Goal: Task Accomplishment & Management: Use online tool/utility

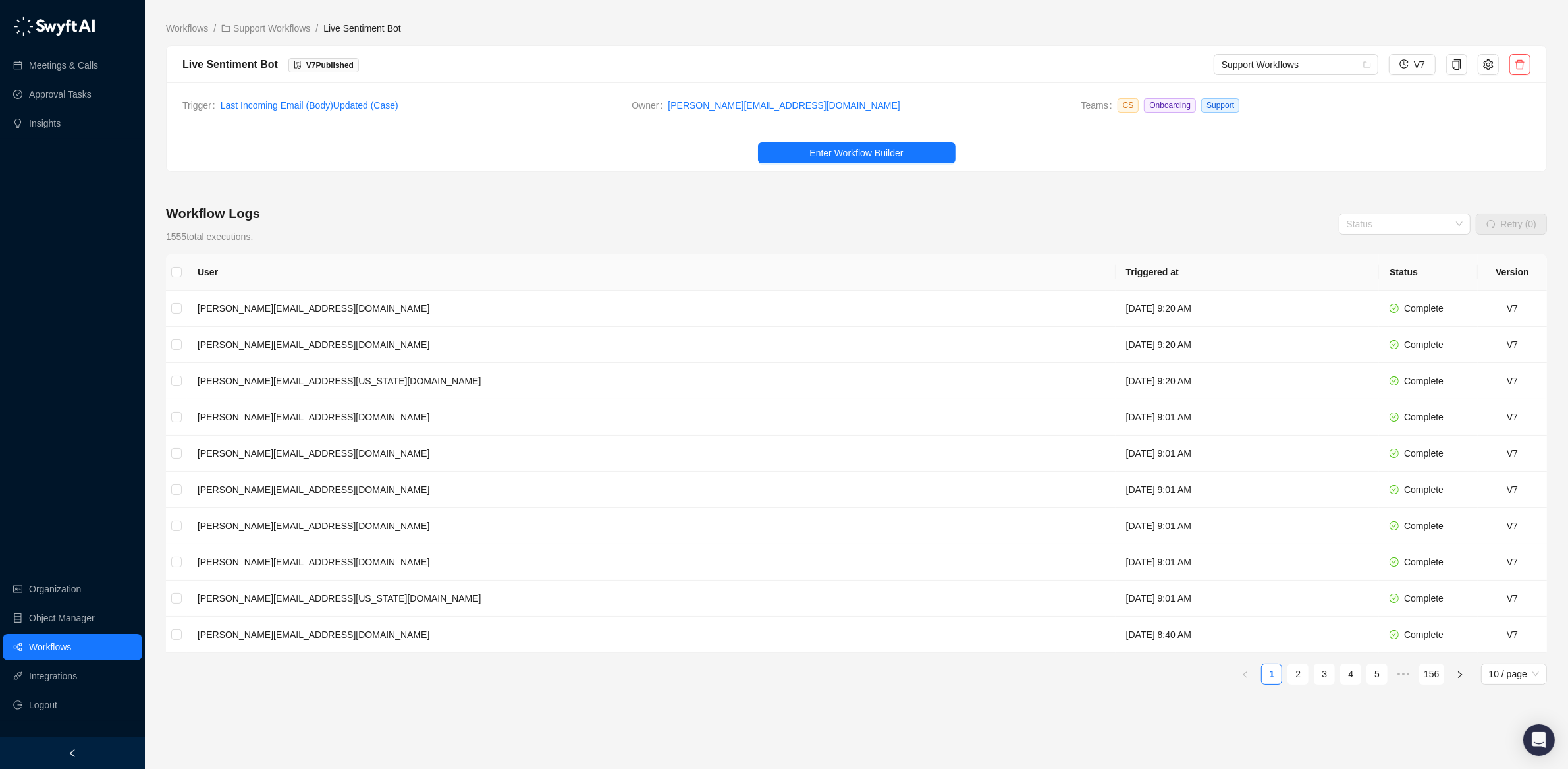
click at [42, 650] on link "Workflows" at bounding box center [50, 647] width 42 height 26
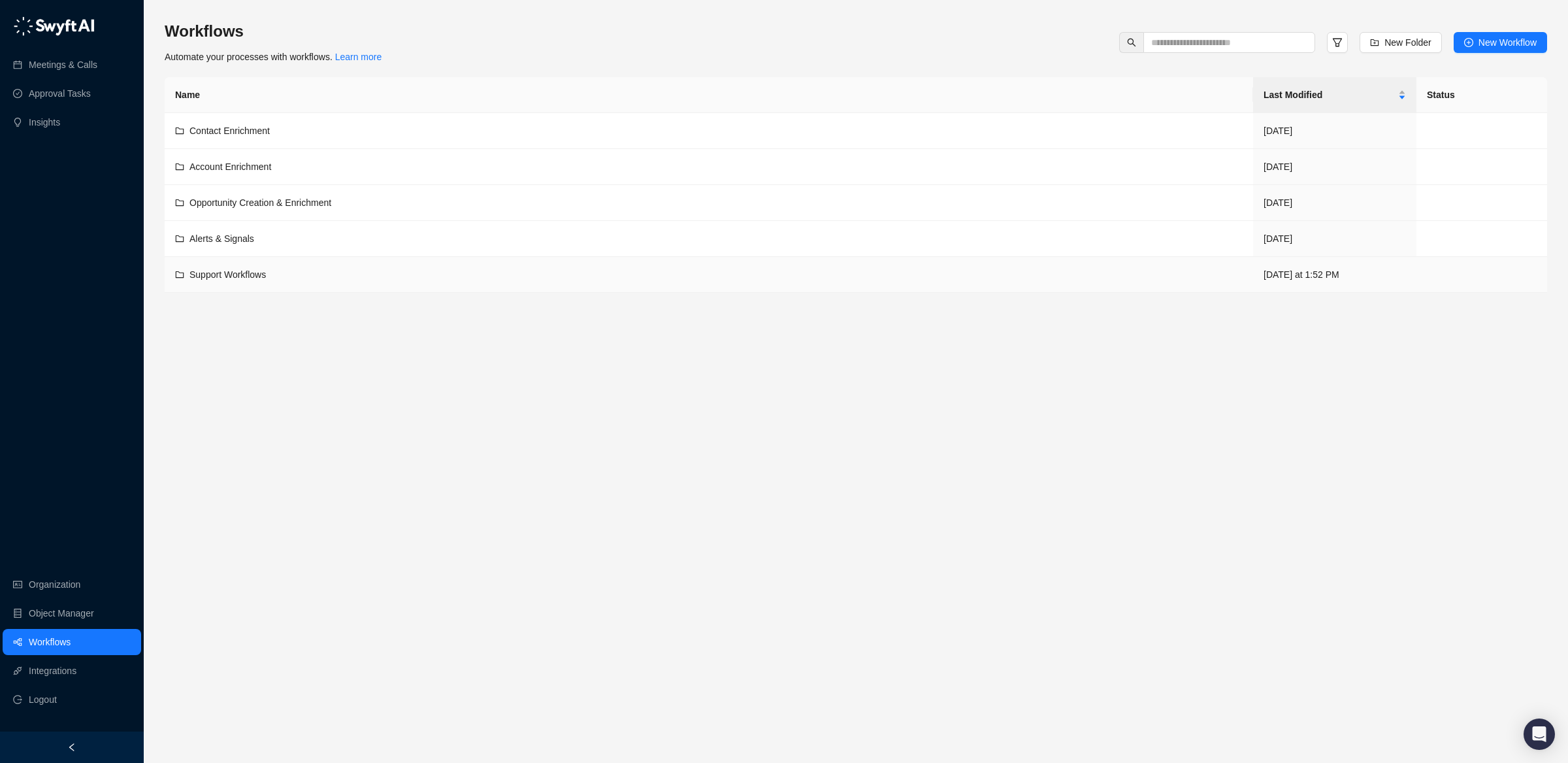
click at [266, 274] on span "Support Workflows" at bounding box center [227, 274] width 77 height 10
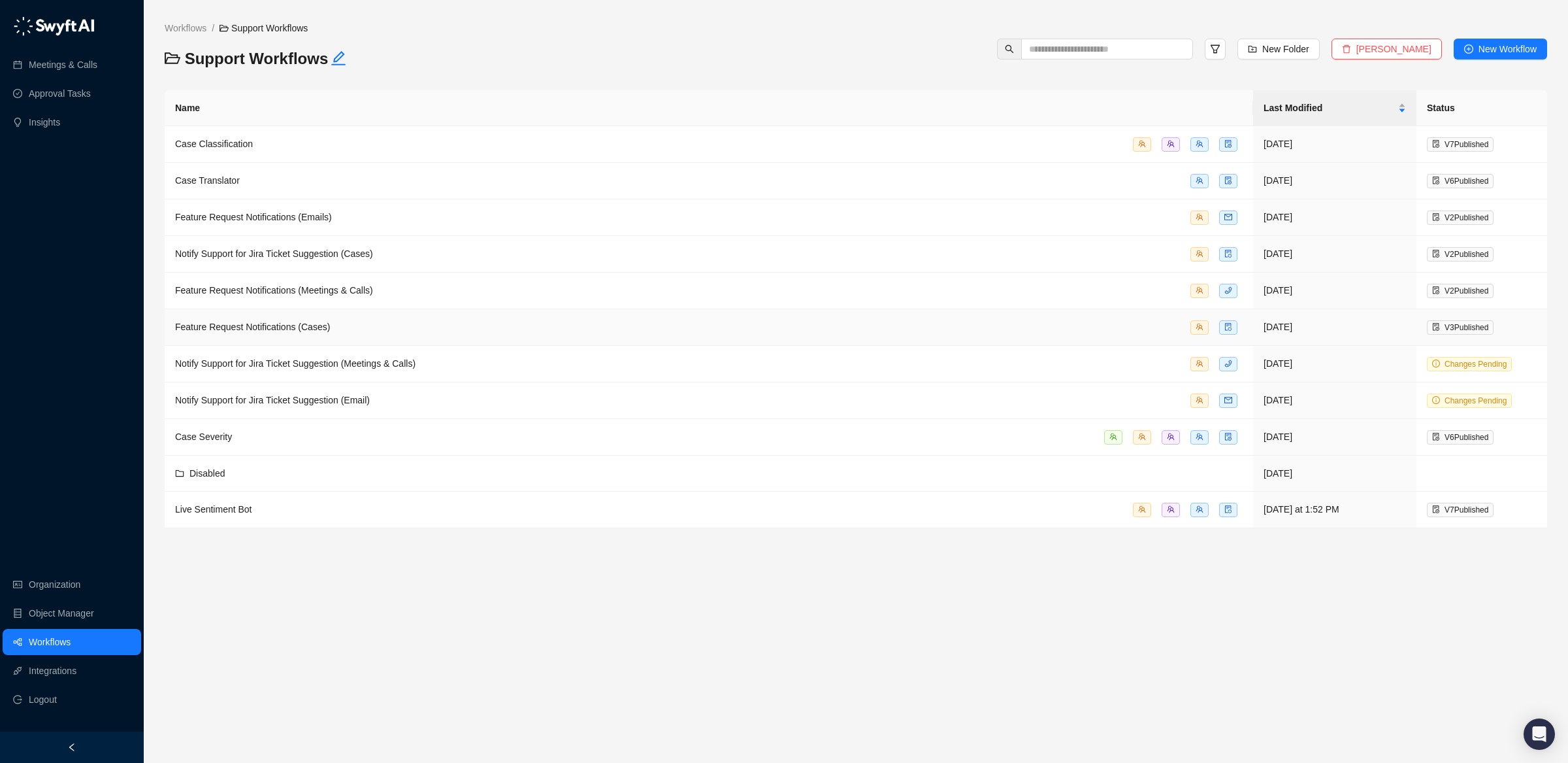
click at [287, 328] on span "Feature Request Notifications (Cases)" at bounding box center [252, 326] width 155 height 10
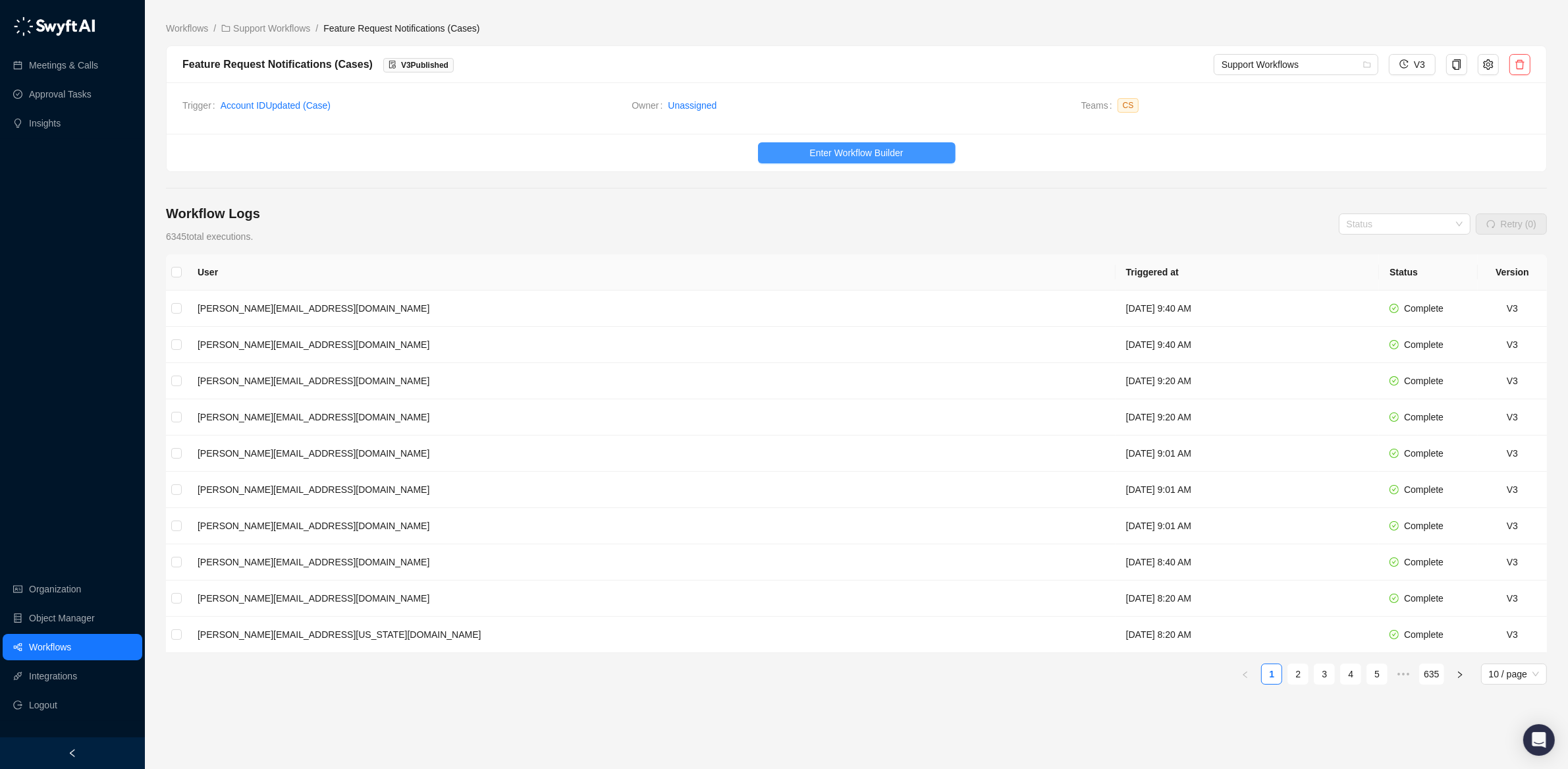
click at [863, 153] on span "Enter Workflow Builder" at bounding box center [856, 153] width 93 height 14
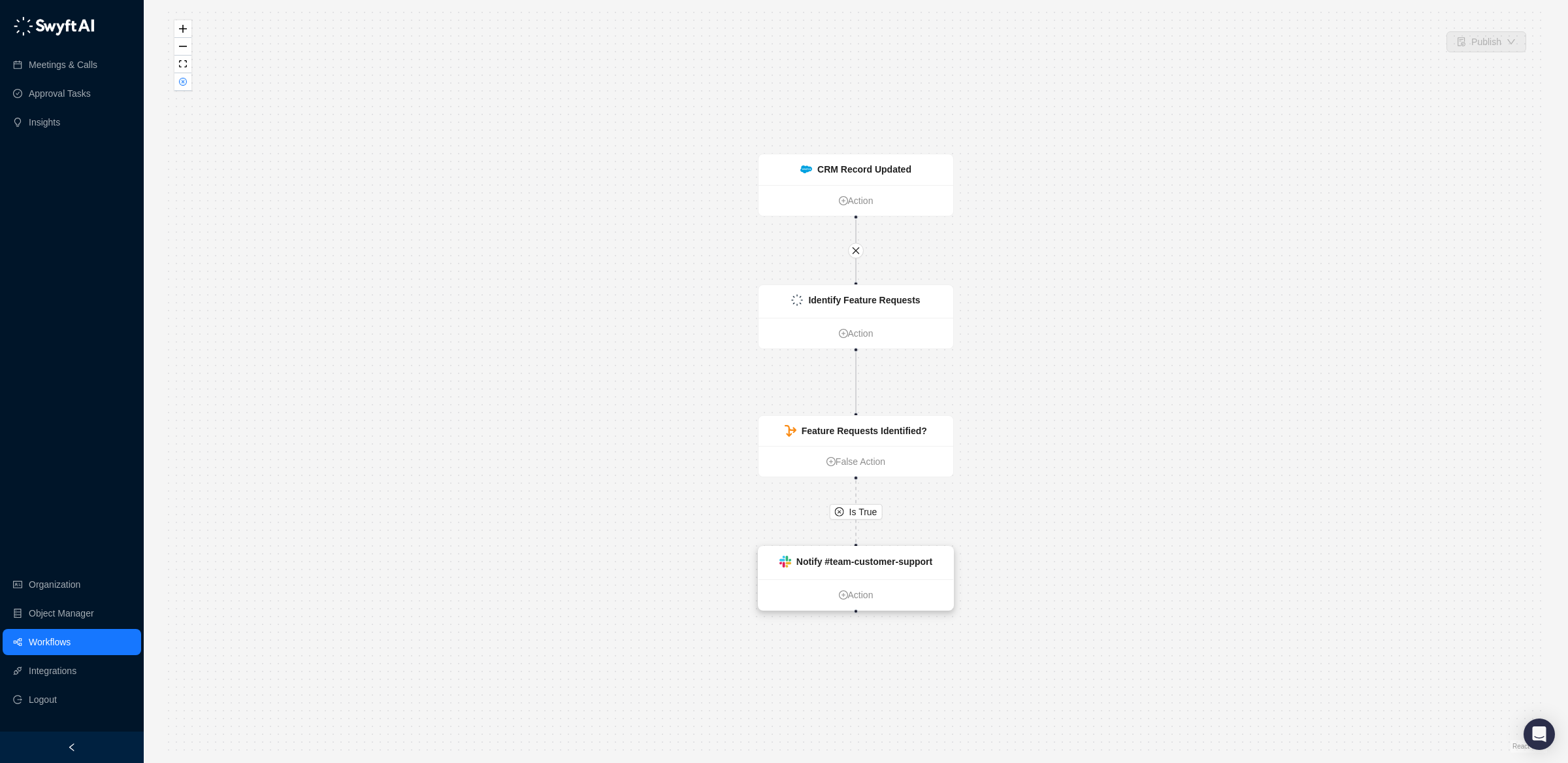
click at [925, 570] on div "Notify #team-customer-support" at bounding box center [856, 563] width 195 height 33
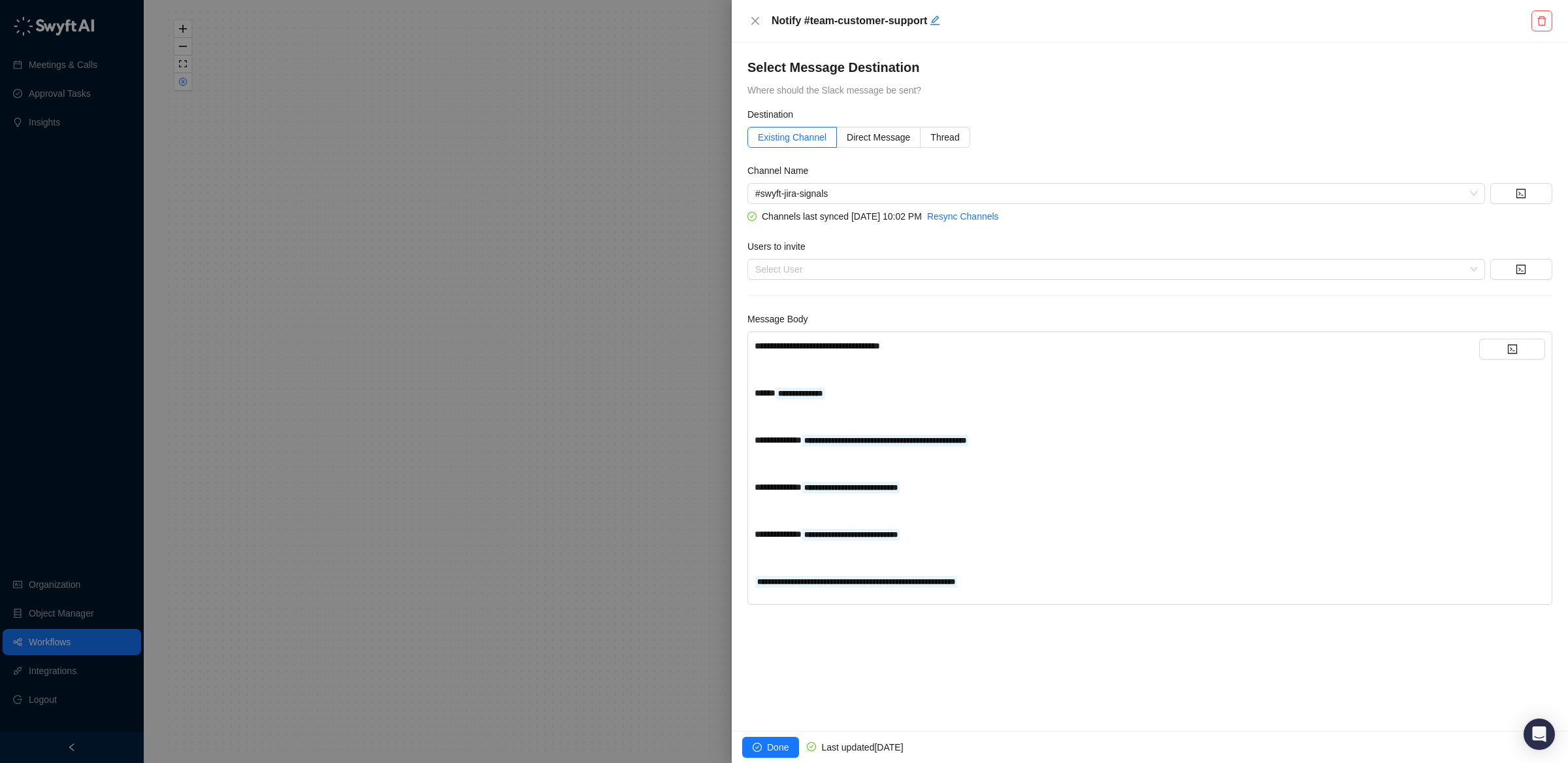
click at [492, 215] on div at bounding box center [784, 381] width 1568 height 763
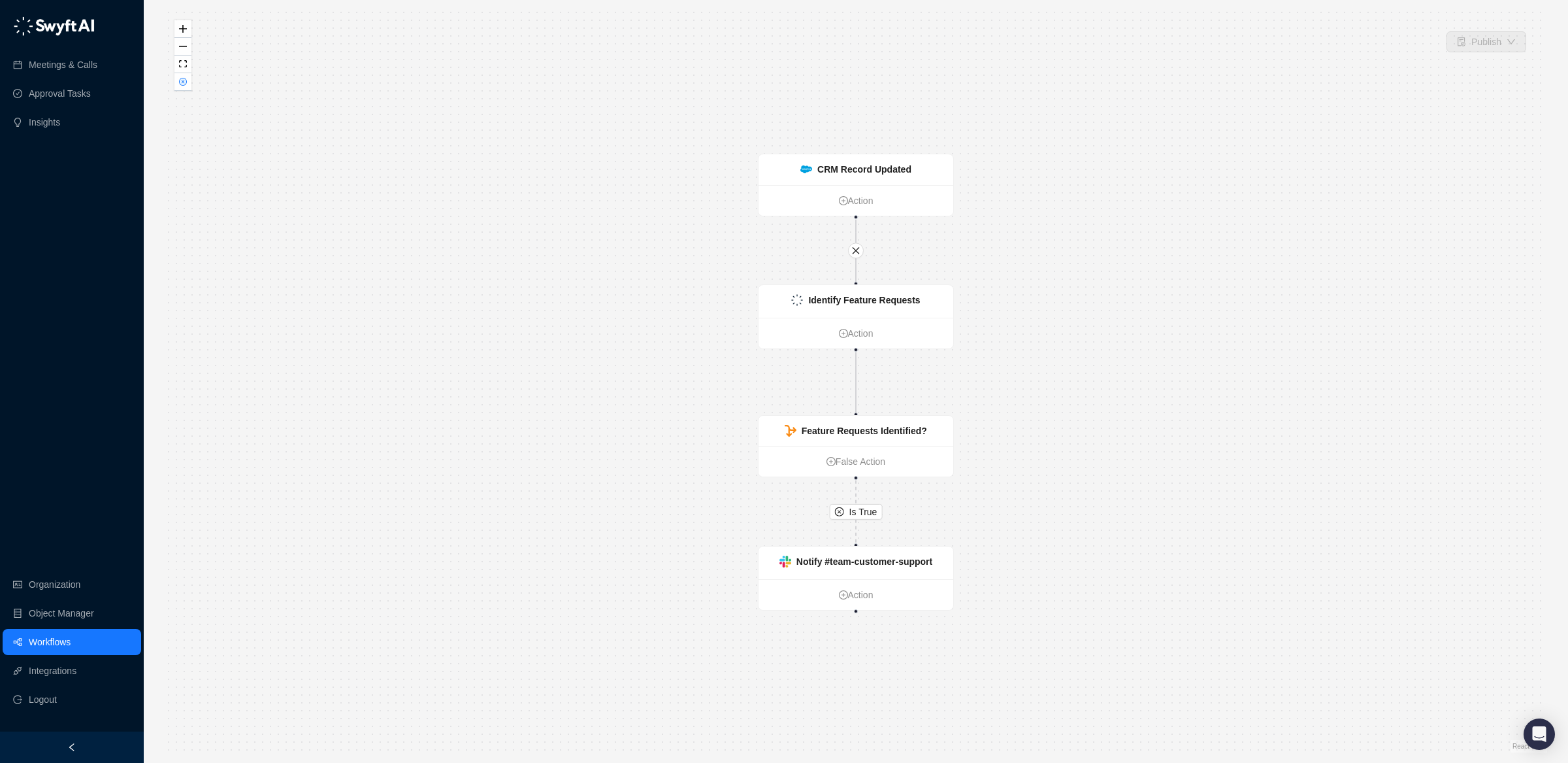
click at [57, 637] on link "Workflows" at bounding box center [50, 642] width 42 height 26
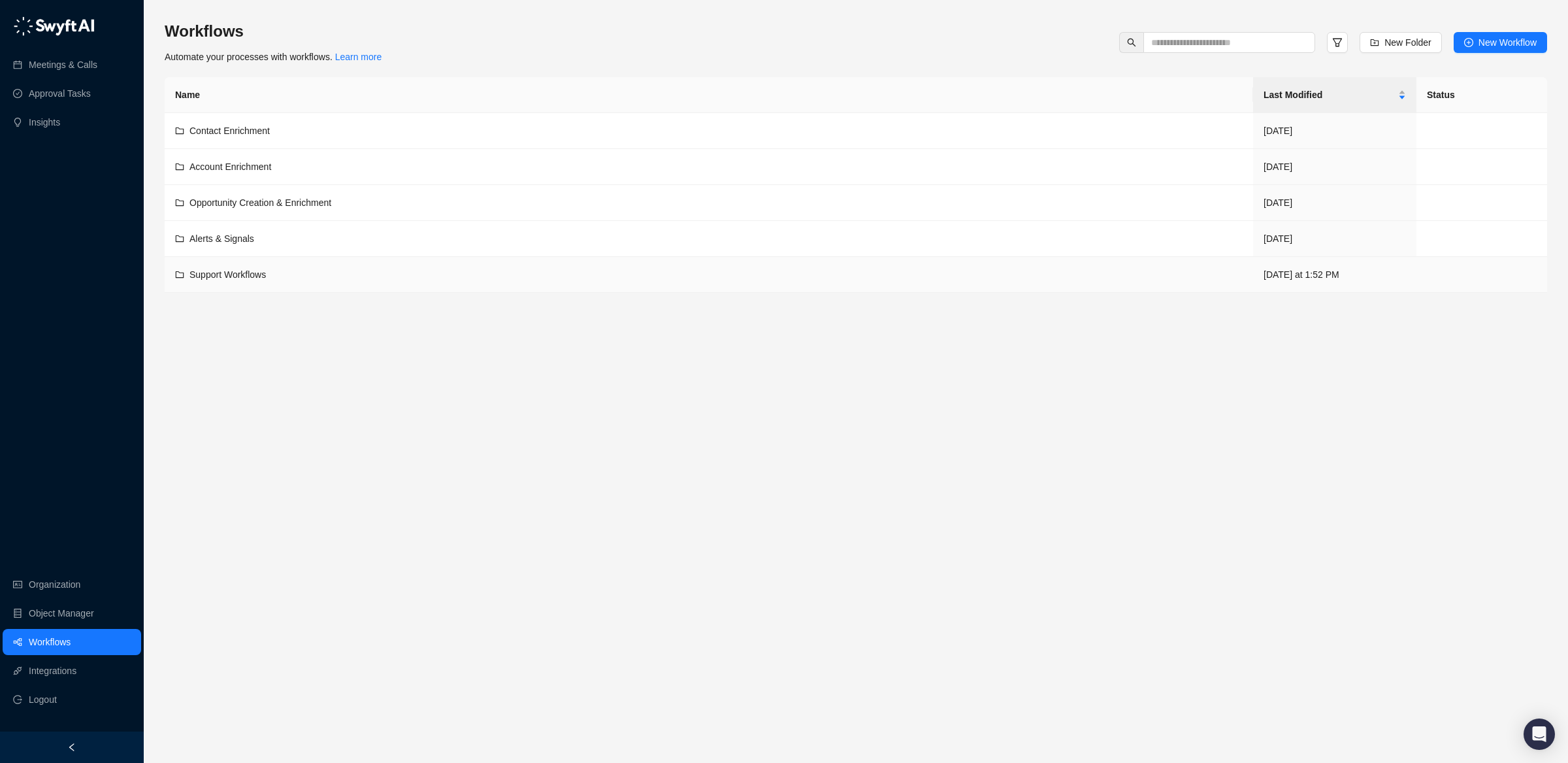
click at [282, 280] on div "Support Workflows" at bounding box center [709, 274] width 1068 height 14
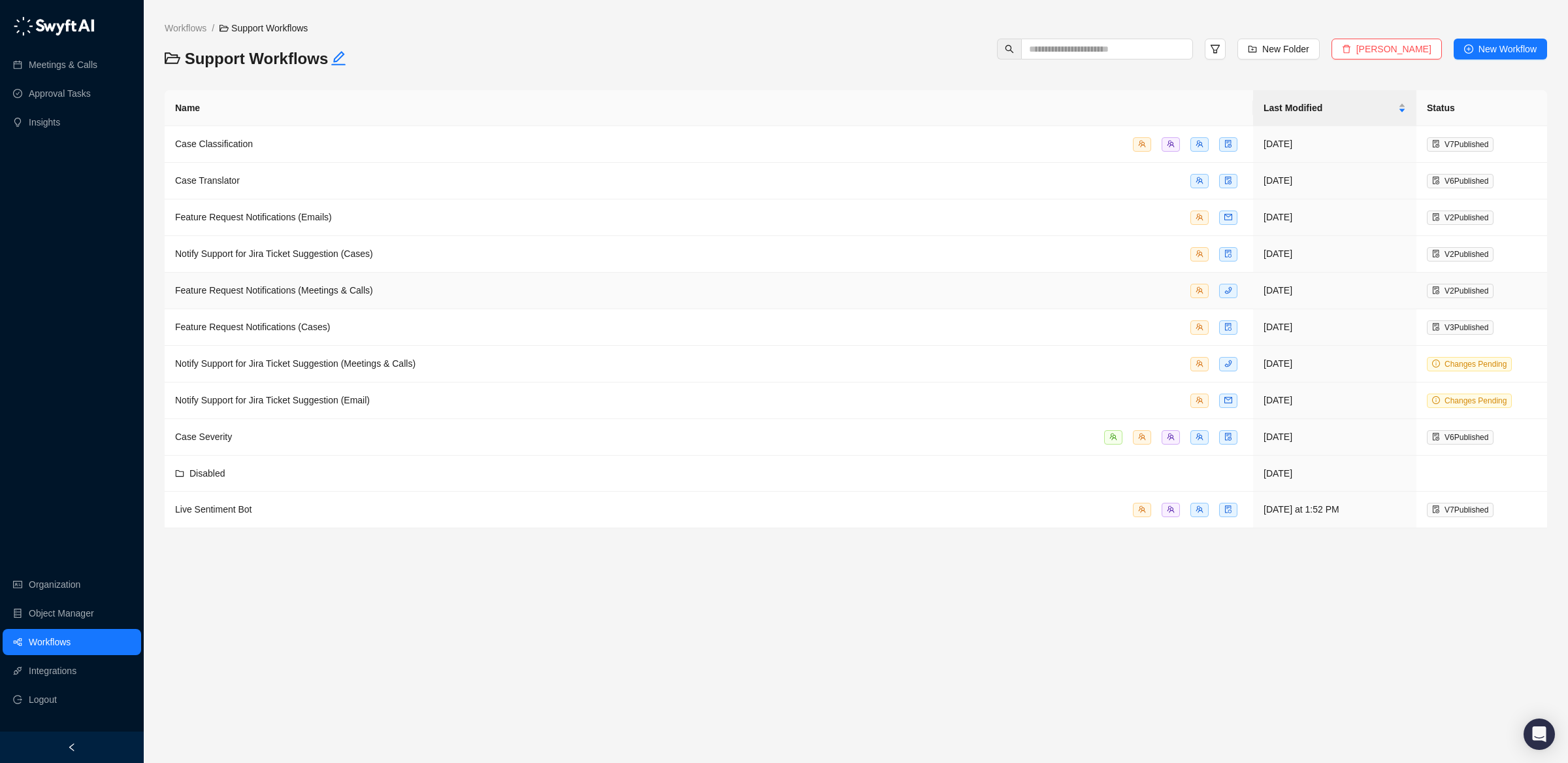
click at [330, 303] on td "Feature Request Notifications (Meetings & Calls)" at bounding box center [709, 291] width 1089 height 37
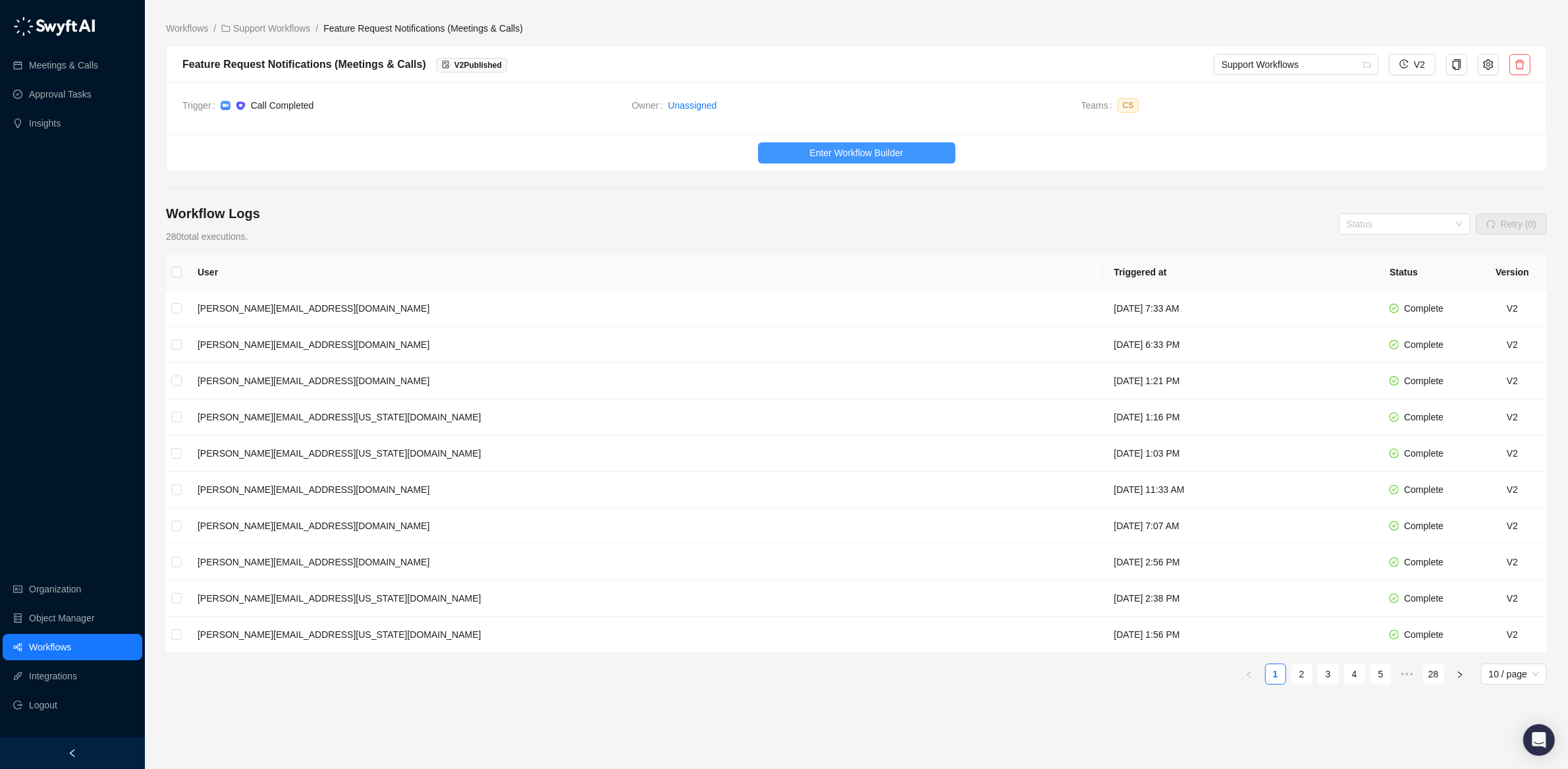
click at [945, 150] on button "Enter Workflow Builder" at bounding box center [856, 153] width 197 height 21
